Goal: Use online tool/utility: Utilize a website feature to perform a specific function

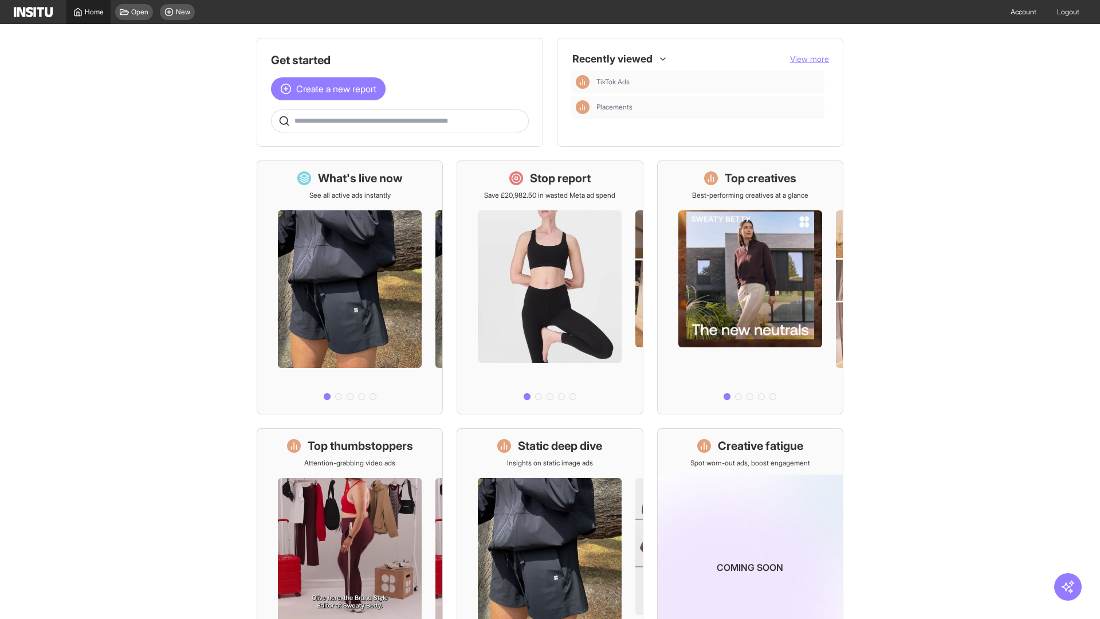
click at [88, 12] on span "Home" at bounding box center [94, 11] width 19 height 9
click at [331, 82] on span "Create a new report" at bounding box center [336, 89] width 80 height 14
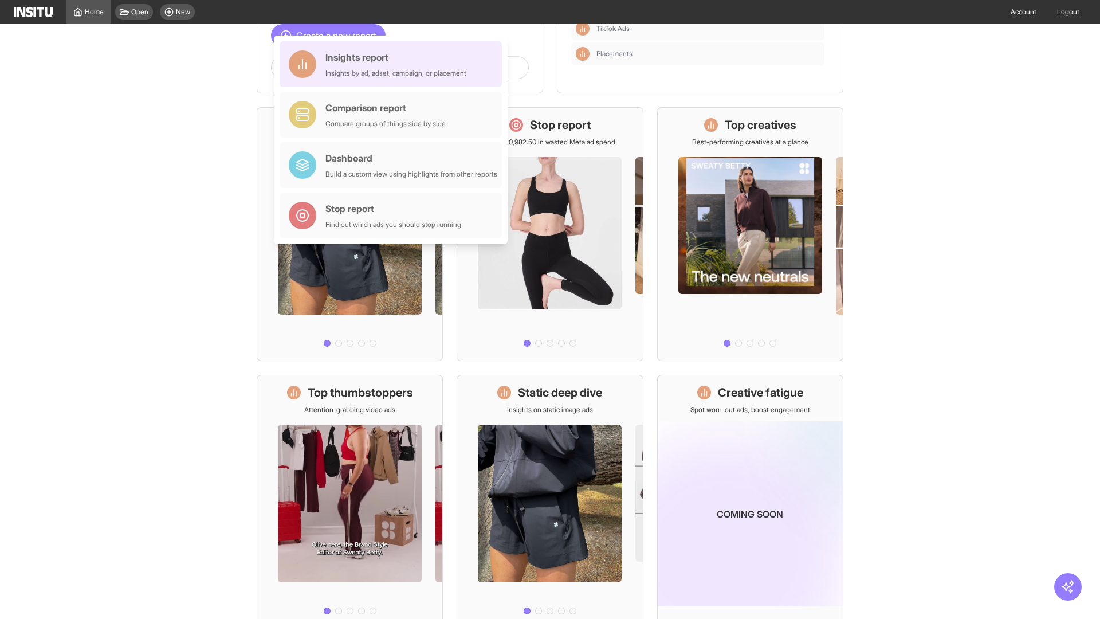
click at [394, 64] on div "Insights report Insights by ad, adset, campaign, or placement" at bounding box center [396, 64] width 141 height 28
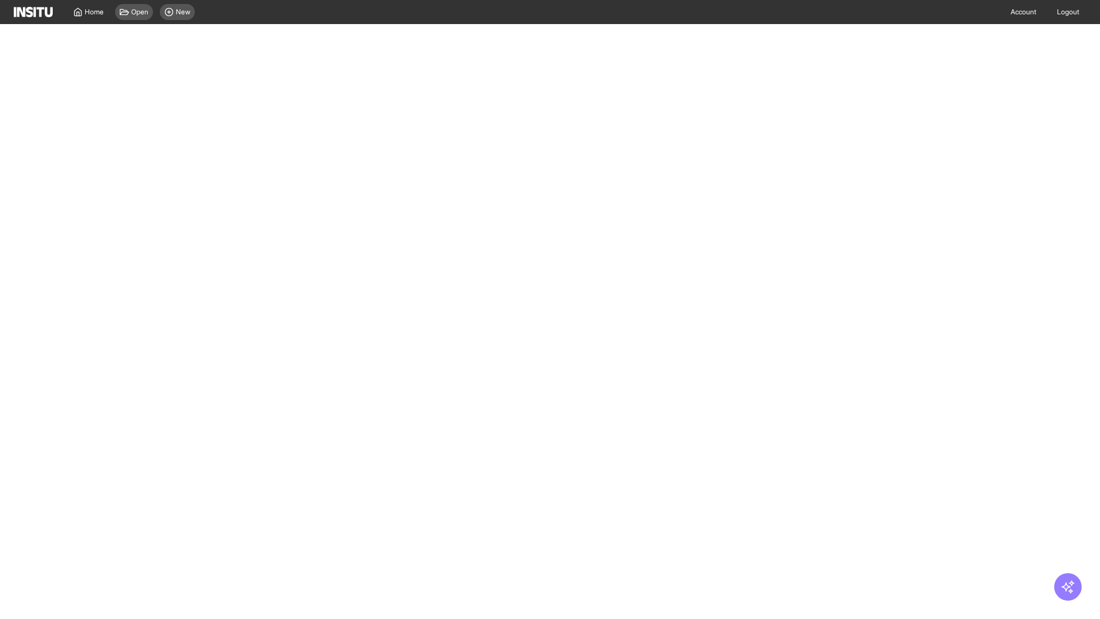
select select "**"
